Goal: Find specific page/section: Locate a particular part of the current website

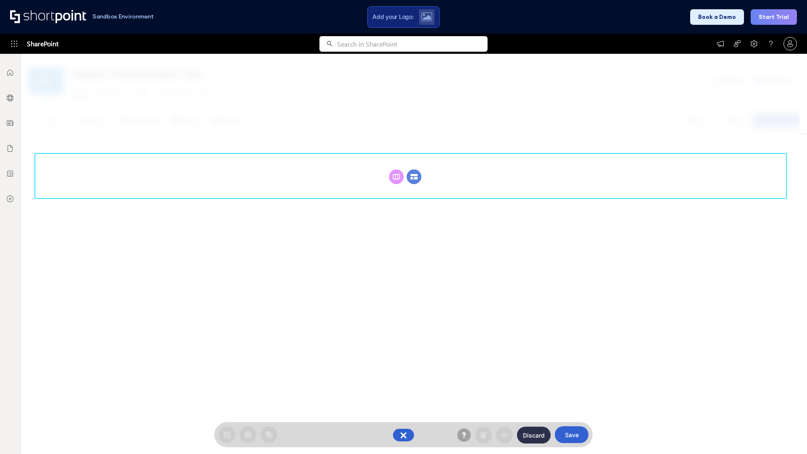
scroll to position [116, 0]
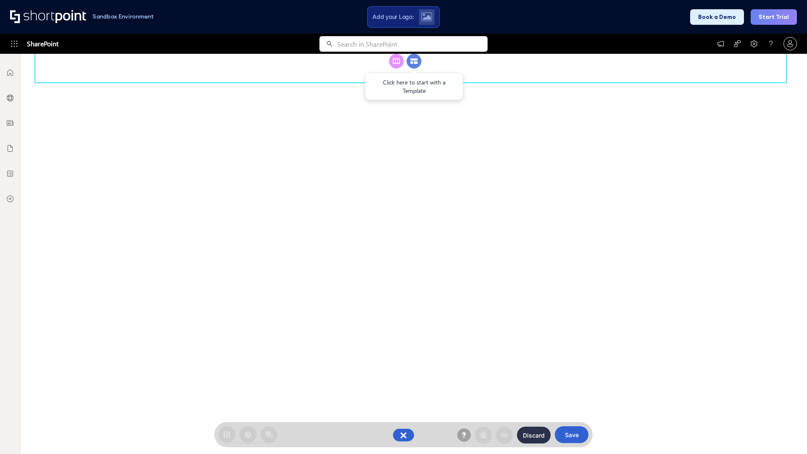
click at [414, 69] on circle at bounding box center [414, 61] width 15 height 15
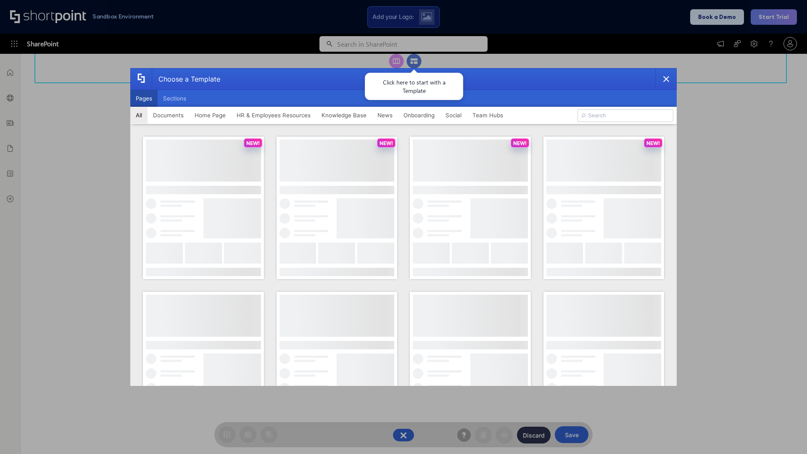
scroll to position [0, 0]
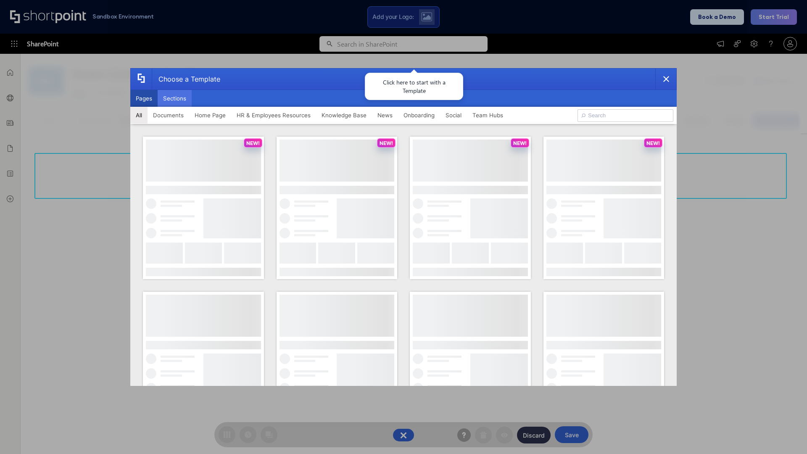
click at [175, 98] on button "Sections" at bounding box center [175, 98] width 34 height 17
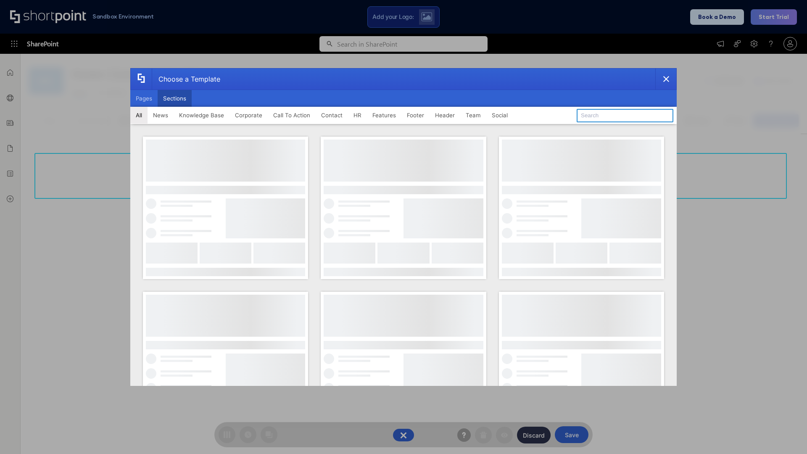
type input "Service Block 2"
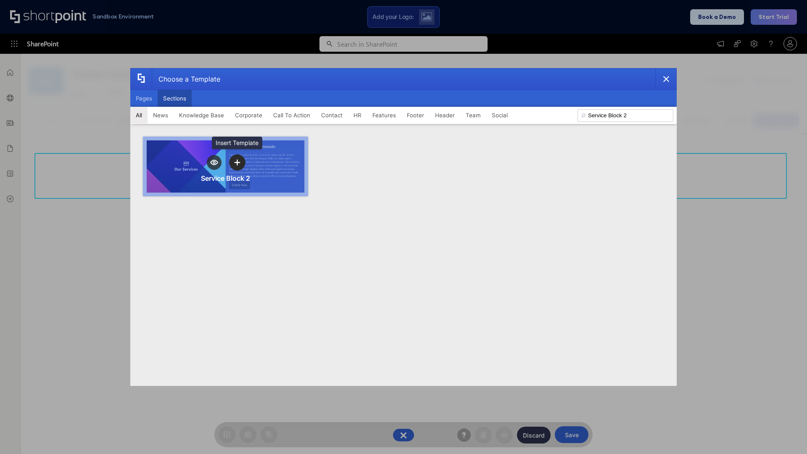
click at [237, 162] on icon "template selector" at bounding box center [237, 162] width 6 height 6
